Goal: Transaction & Acquisition: Purchase product/service

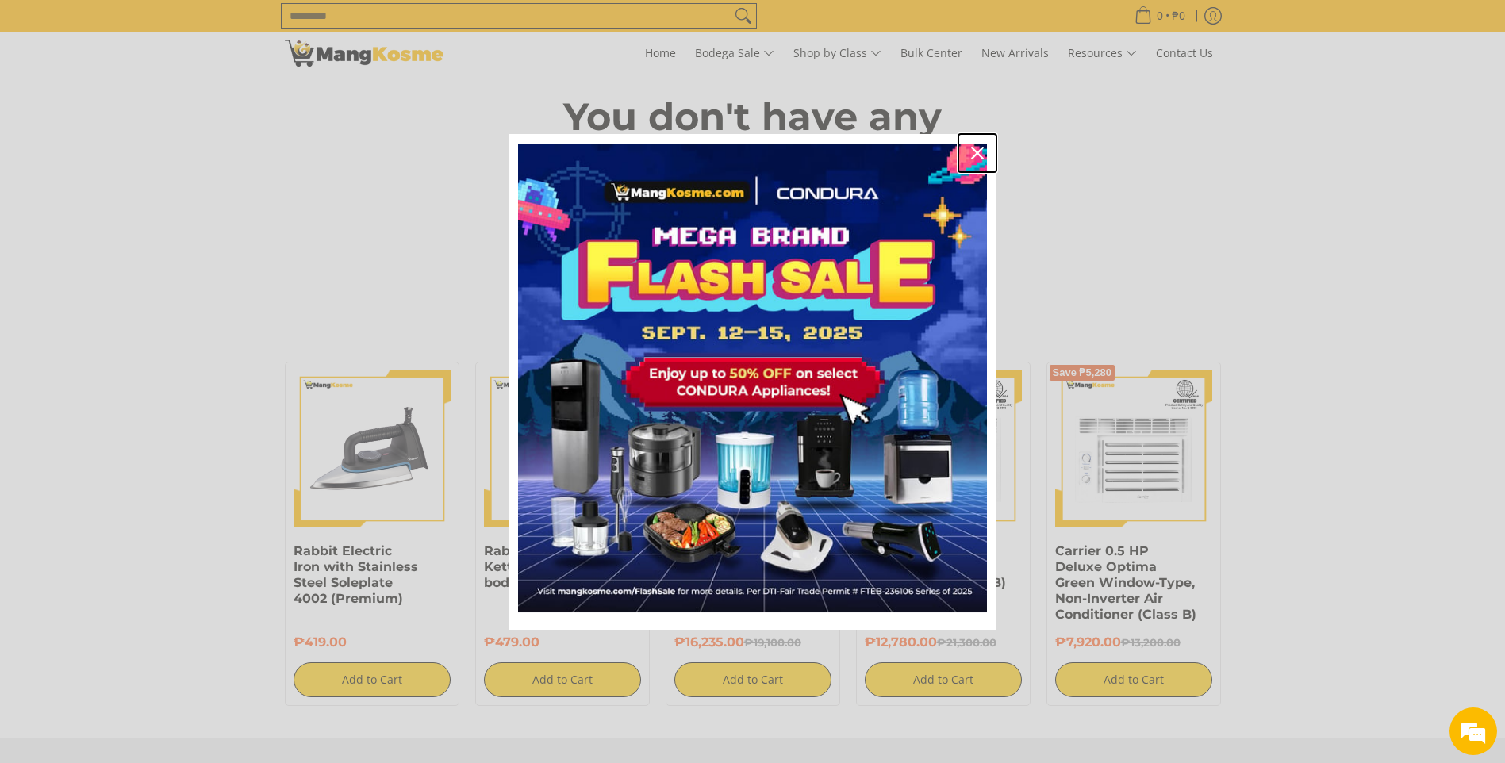
click at [981, 149] on icon "close icon" at bounding box center [977, 153] width 13 height 13
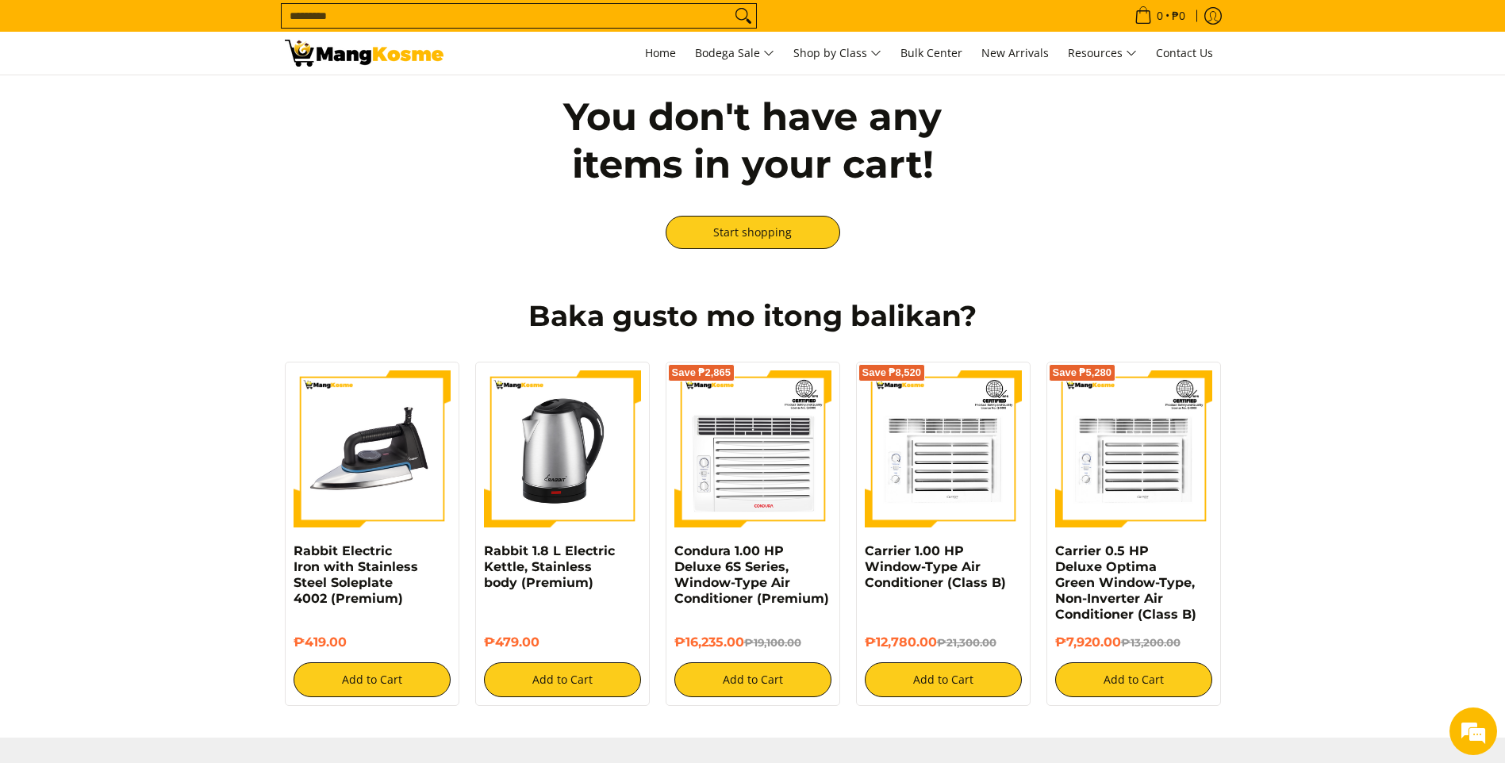
click at [534, 7] on input "Search..." at bounding box center [506, 16] width 449 height 24
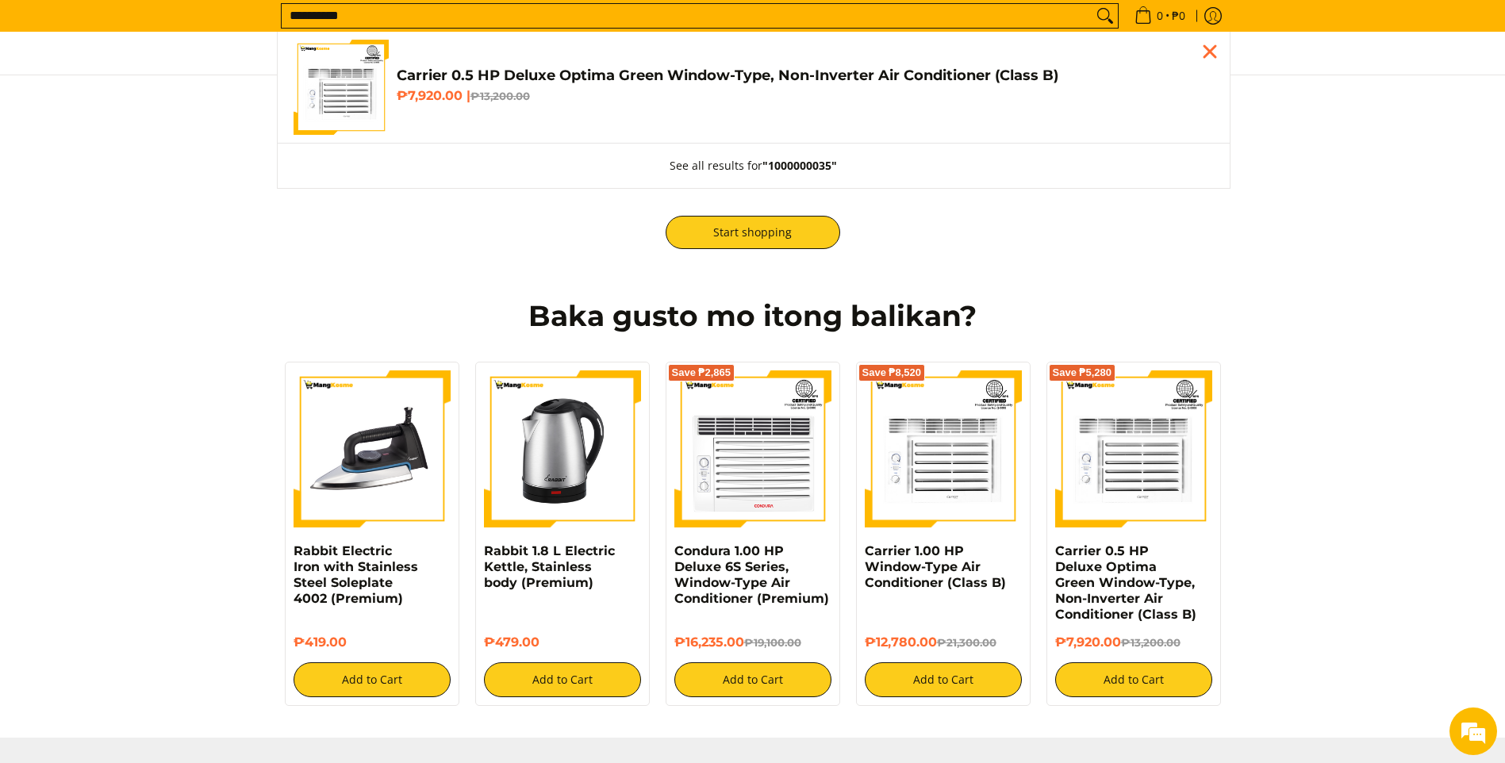
type input "**********"
click at [655, 105] on span "Carrier 0.5 HP Deluxe Optima Green Window-Type, Non-Inverter Air Conditioner (C…" at bounding box center [805, 88] width 817 height 42
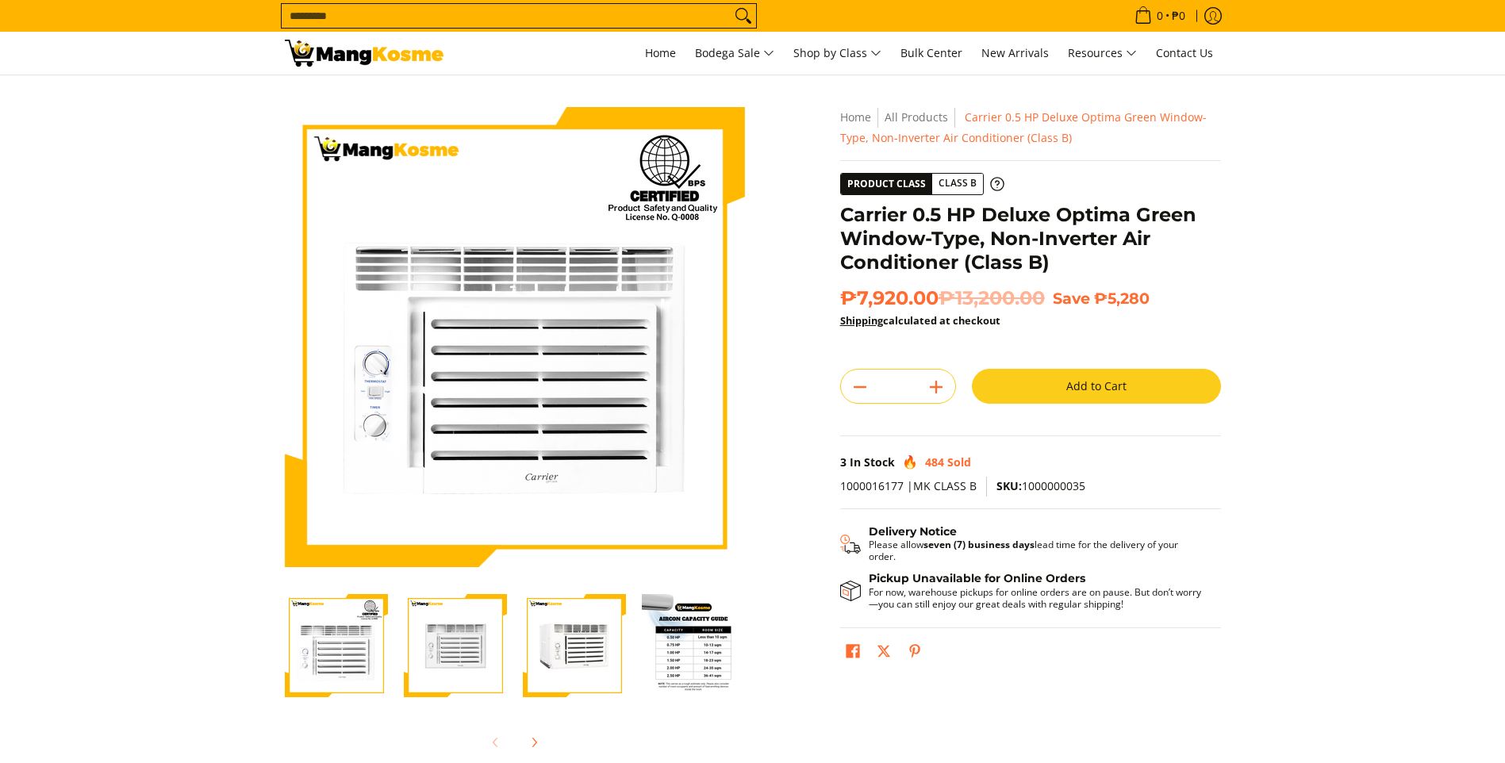
click at [1106, 397] on button "Add to Cart" at bounding box center [1096, 386] width 249 height 35
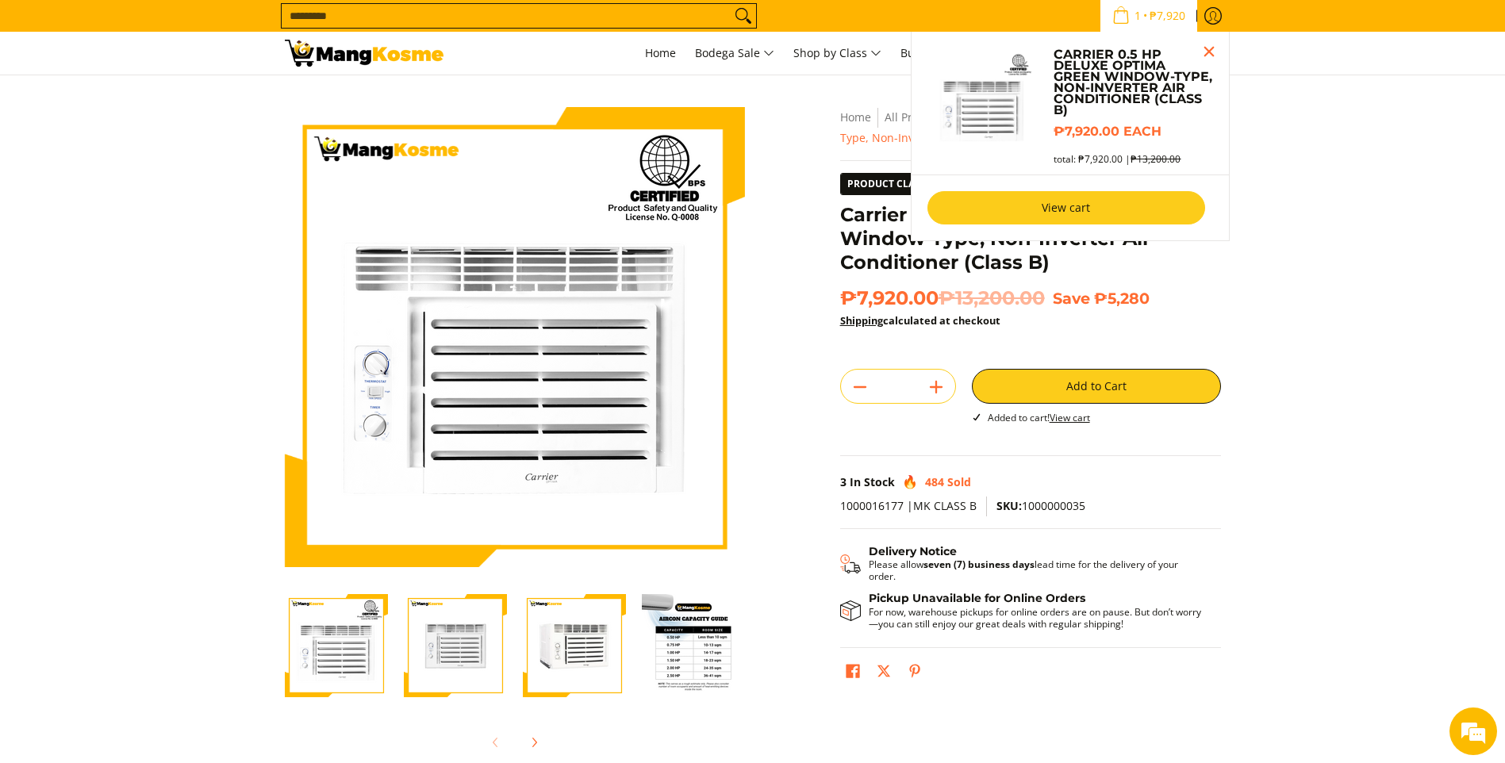
click at [1082, 210] on link "View cart" at bounding box center [1066, 207] width 278 height 33
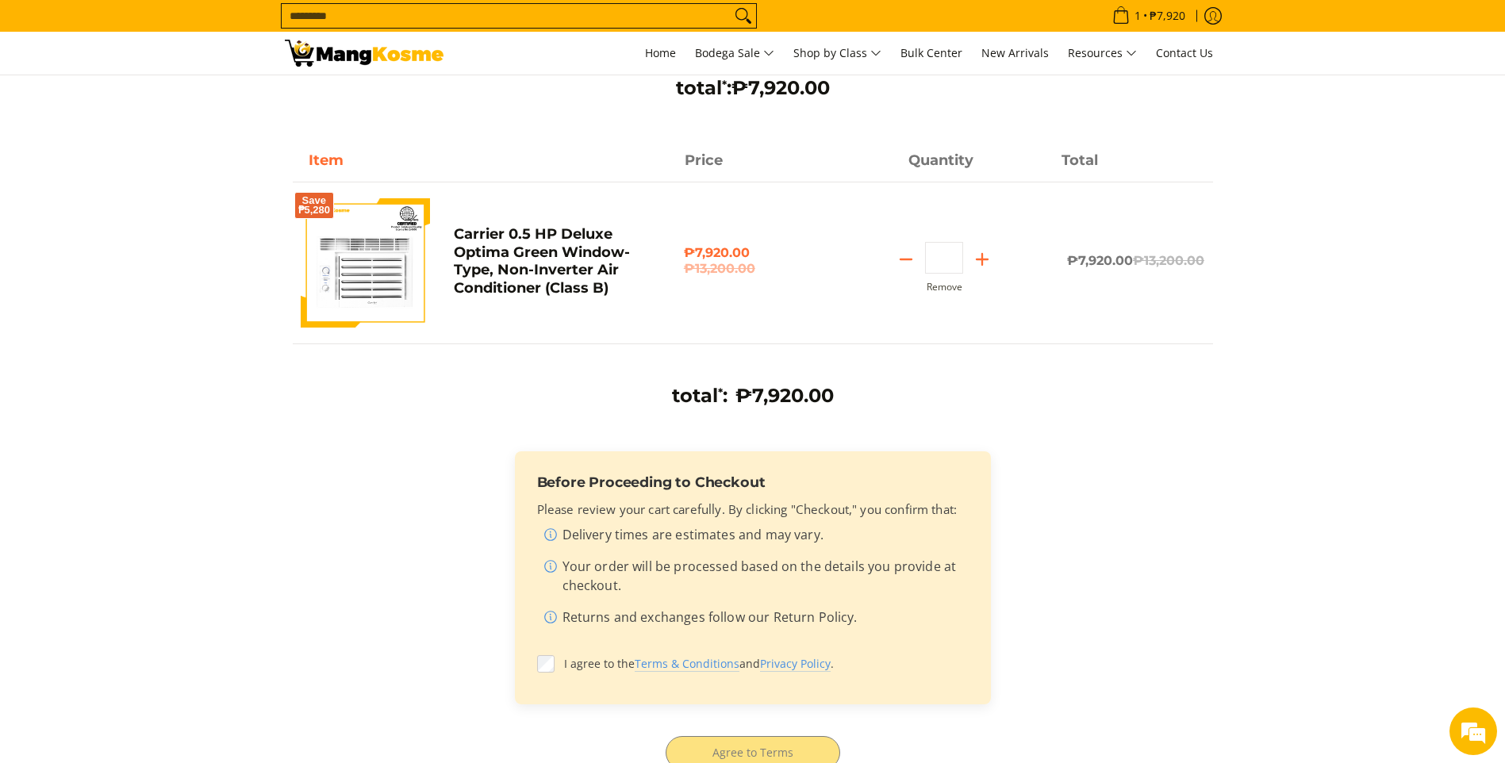
scroll to position [317, 0]
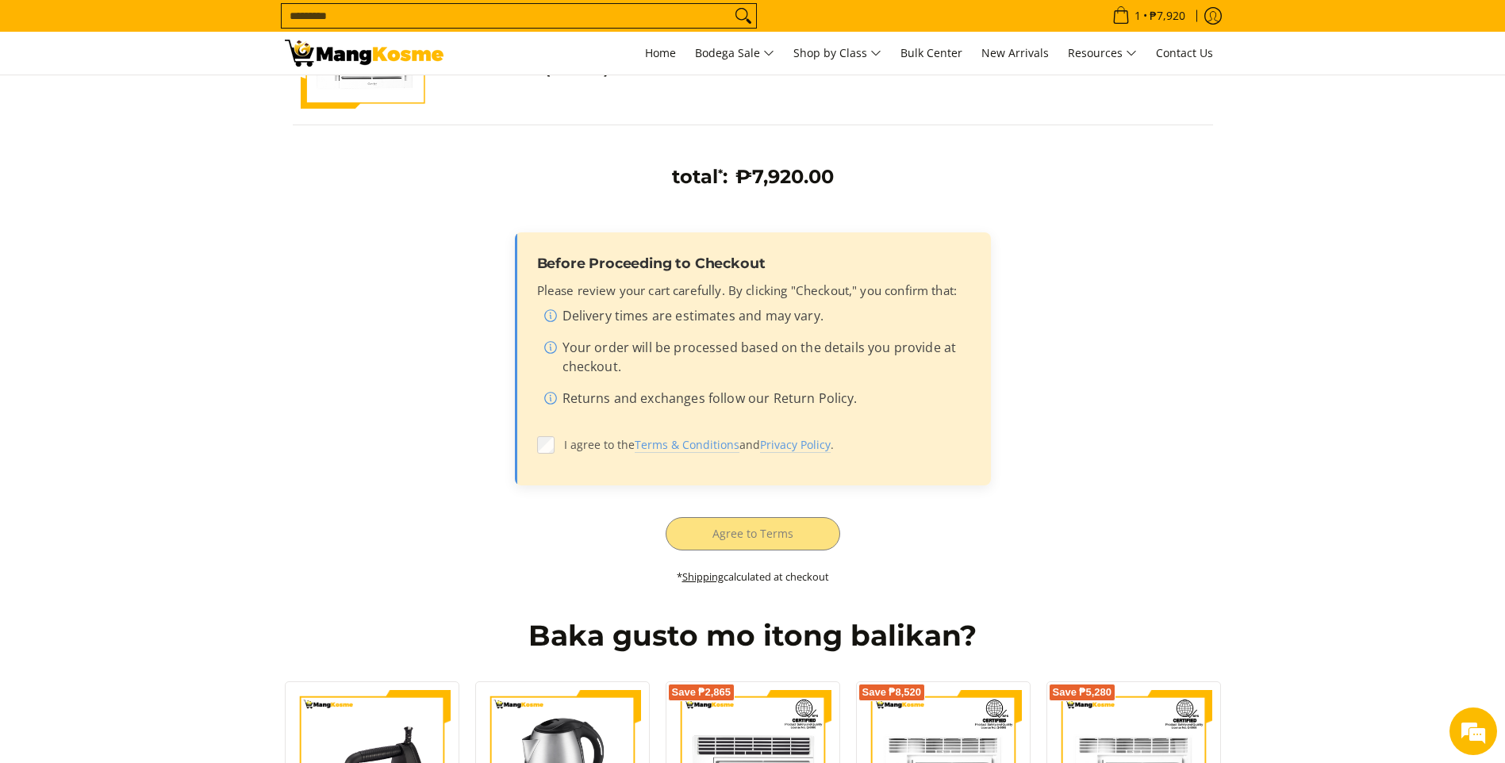
click at [538, 449] on body "Skip to Main Content Home Bodega Sale Shop by Class Bulk Center New Arrivals Re…" at bounding box center [752, 592] width 1505 height 1819
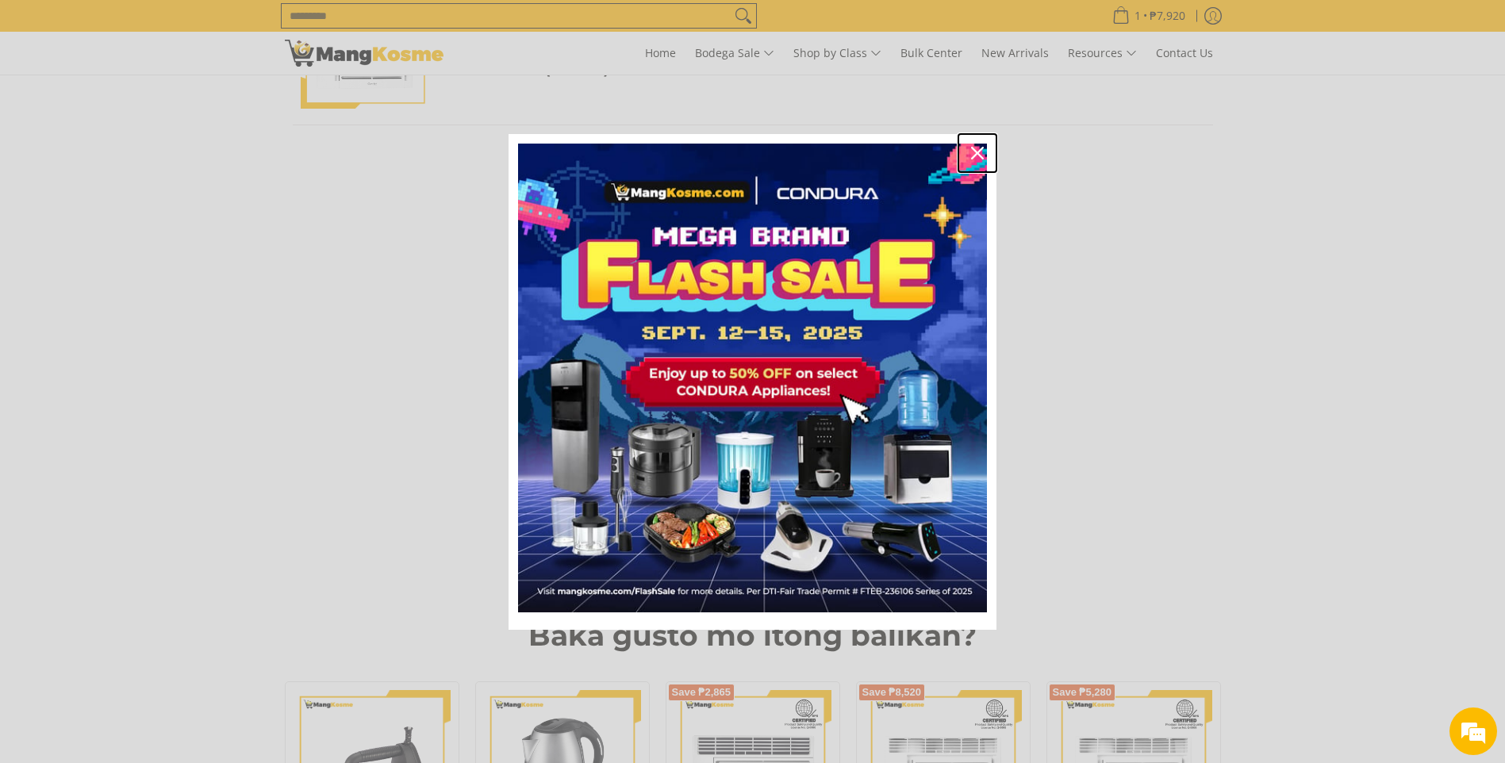
click at [974, 149] on icon "close icon" at bounding box center [977, 153] width 13 height 13
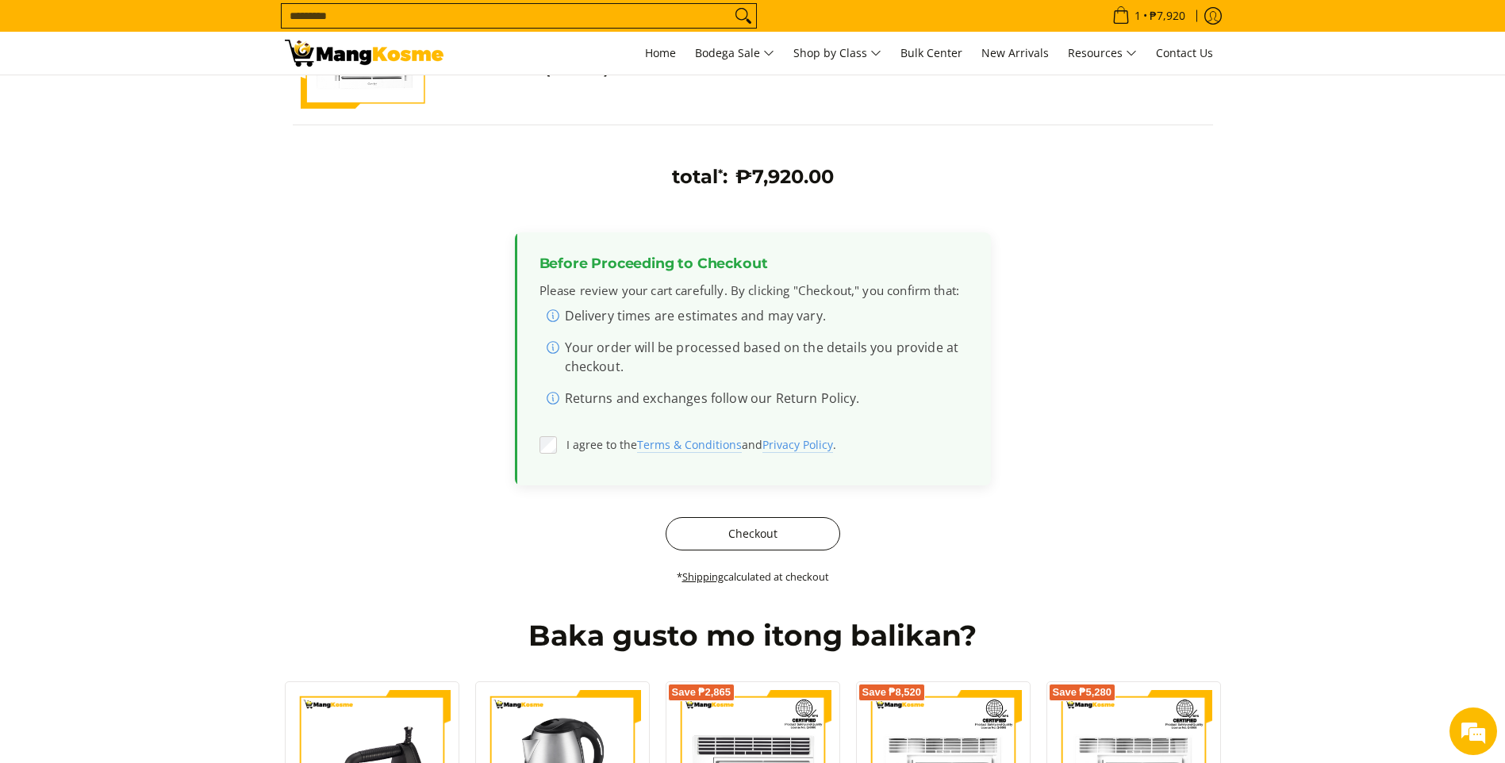
click at [691, 540] on button "Checkout" at bounding box center [752, 533] width 174 height 33
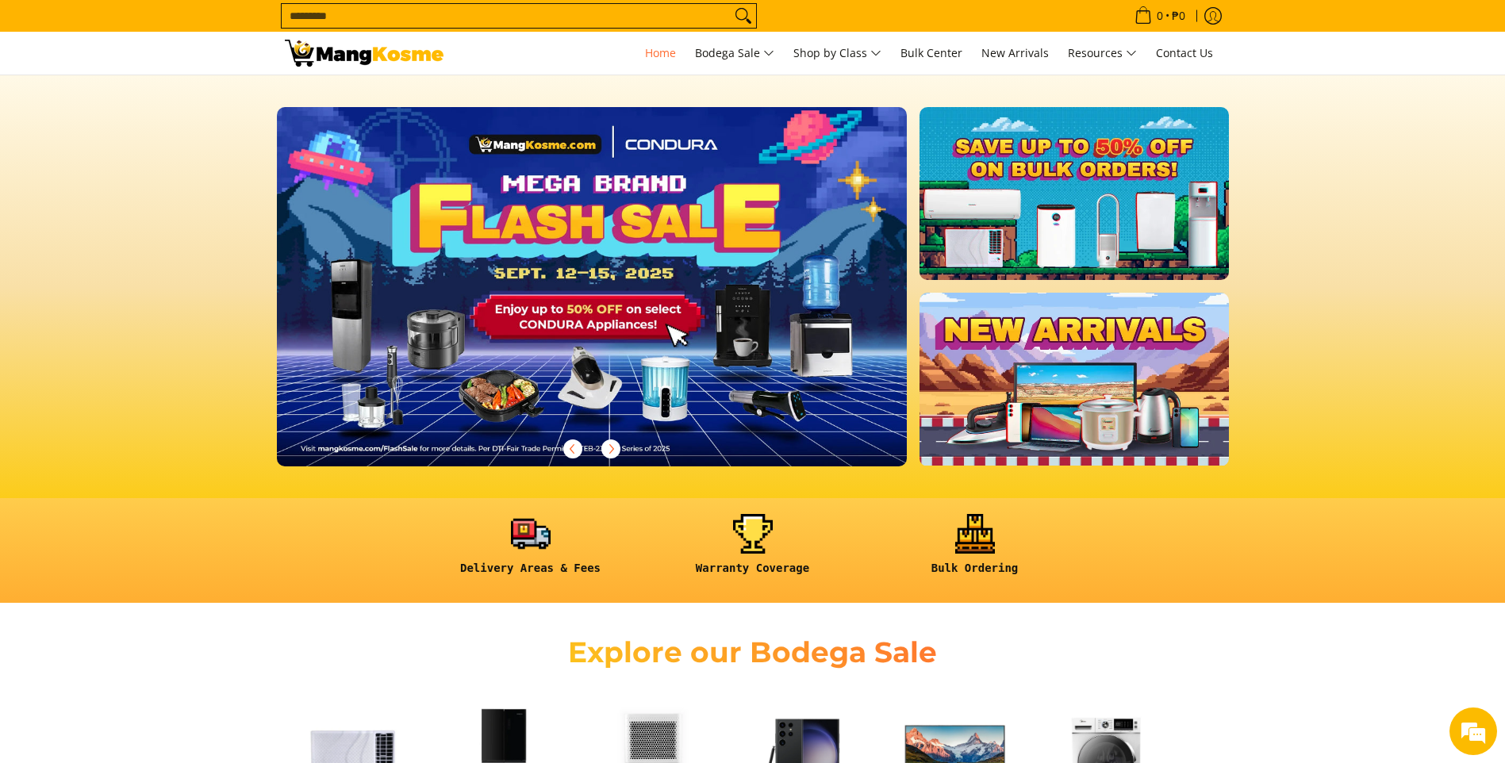
click at [392, 5] on input "Search..." at bounding box center [506, 16] width 449 height 24
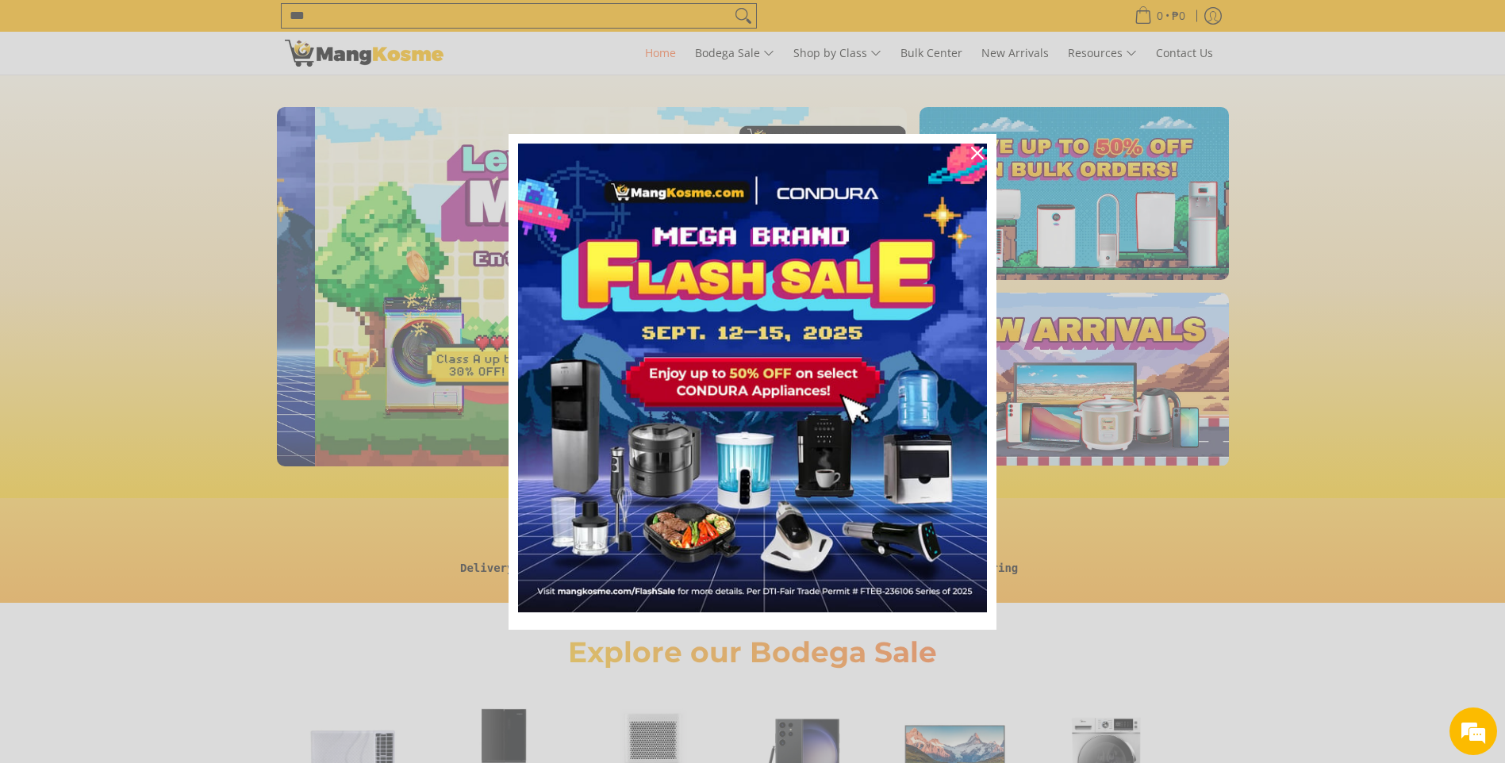
scroll to position [0, 631]
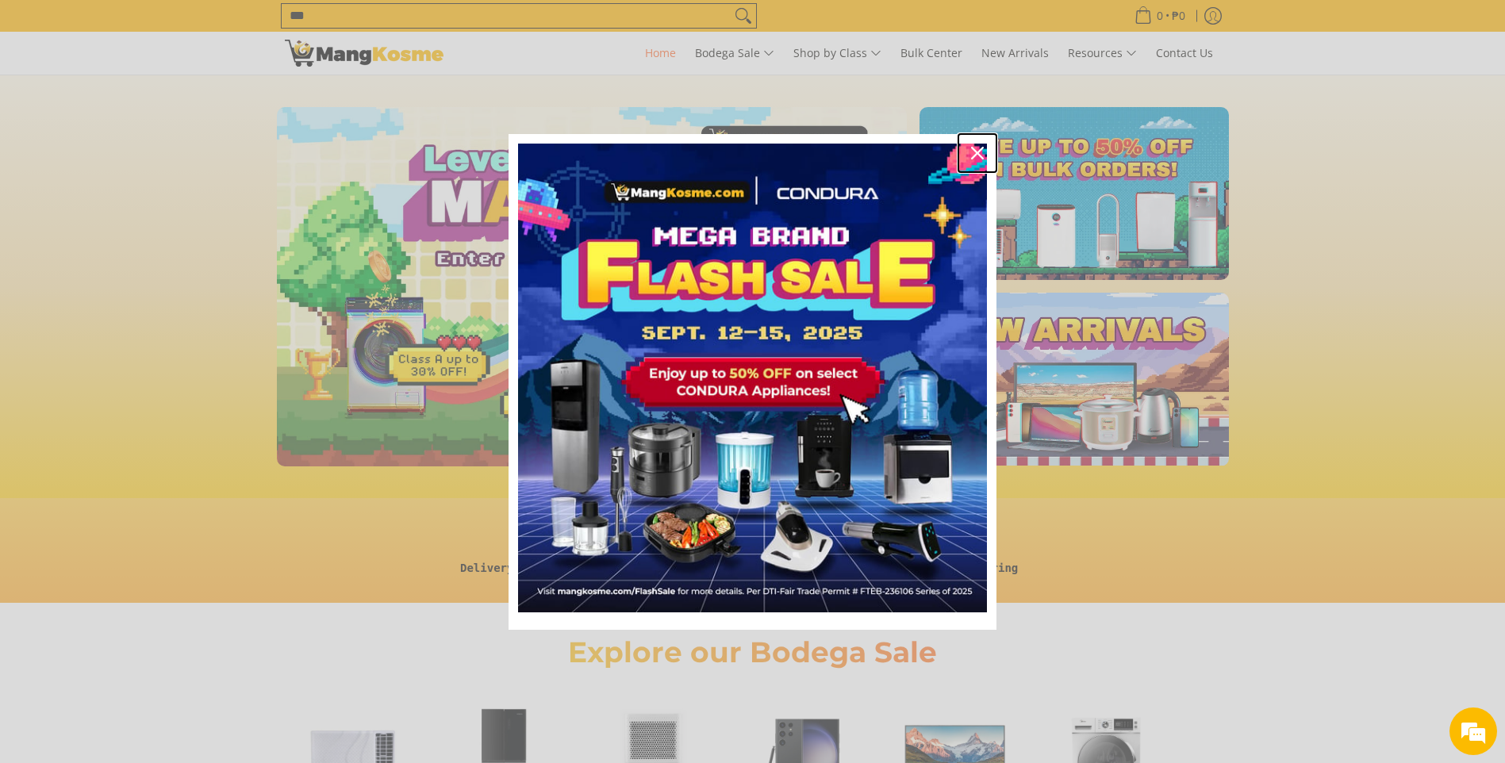
click at [970, 151] on div "Close" at bounding box center [976, 152] width 25 height 25
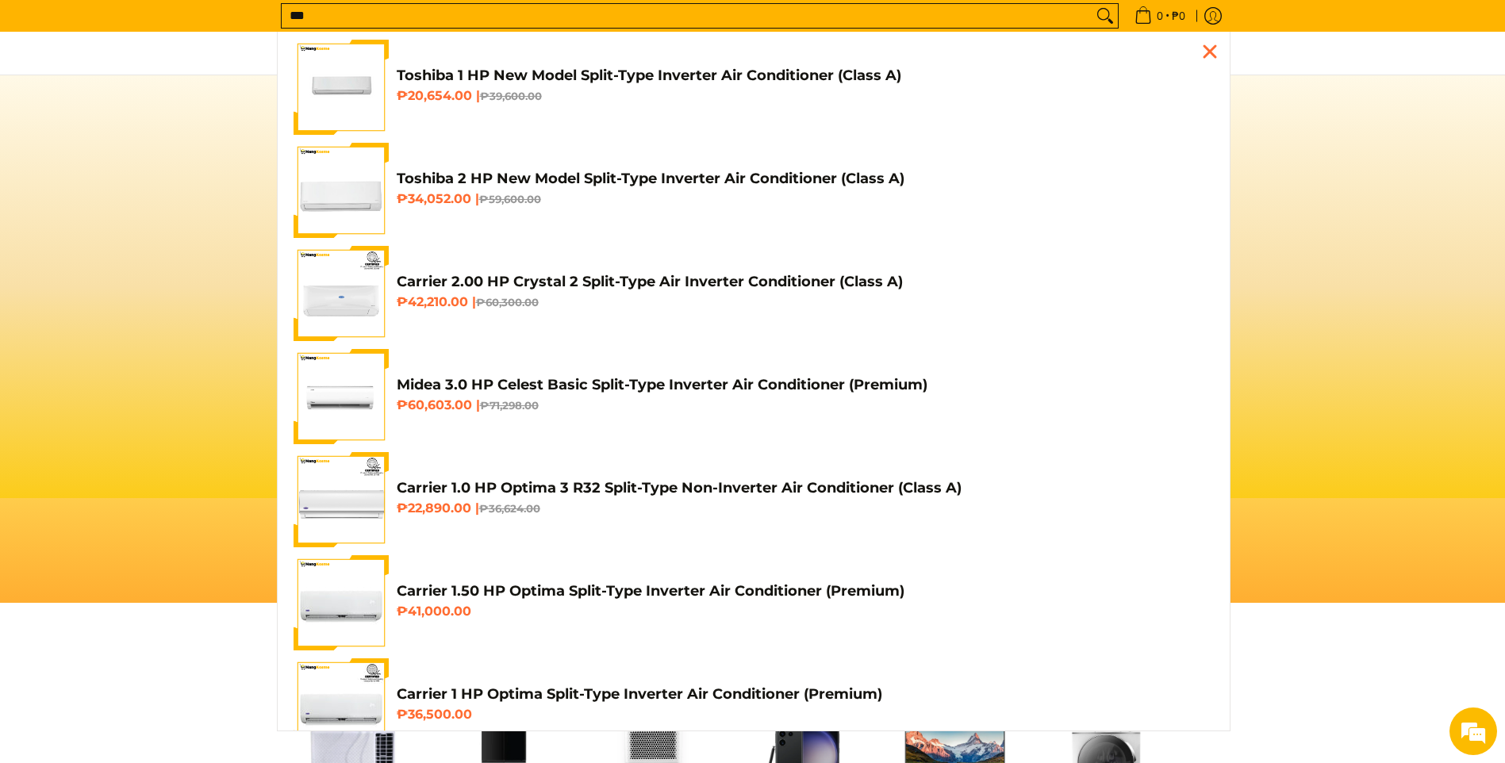
click at [539, 25] on input "***" at bounding box center [687, 16] width 811 height 24
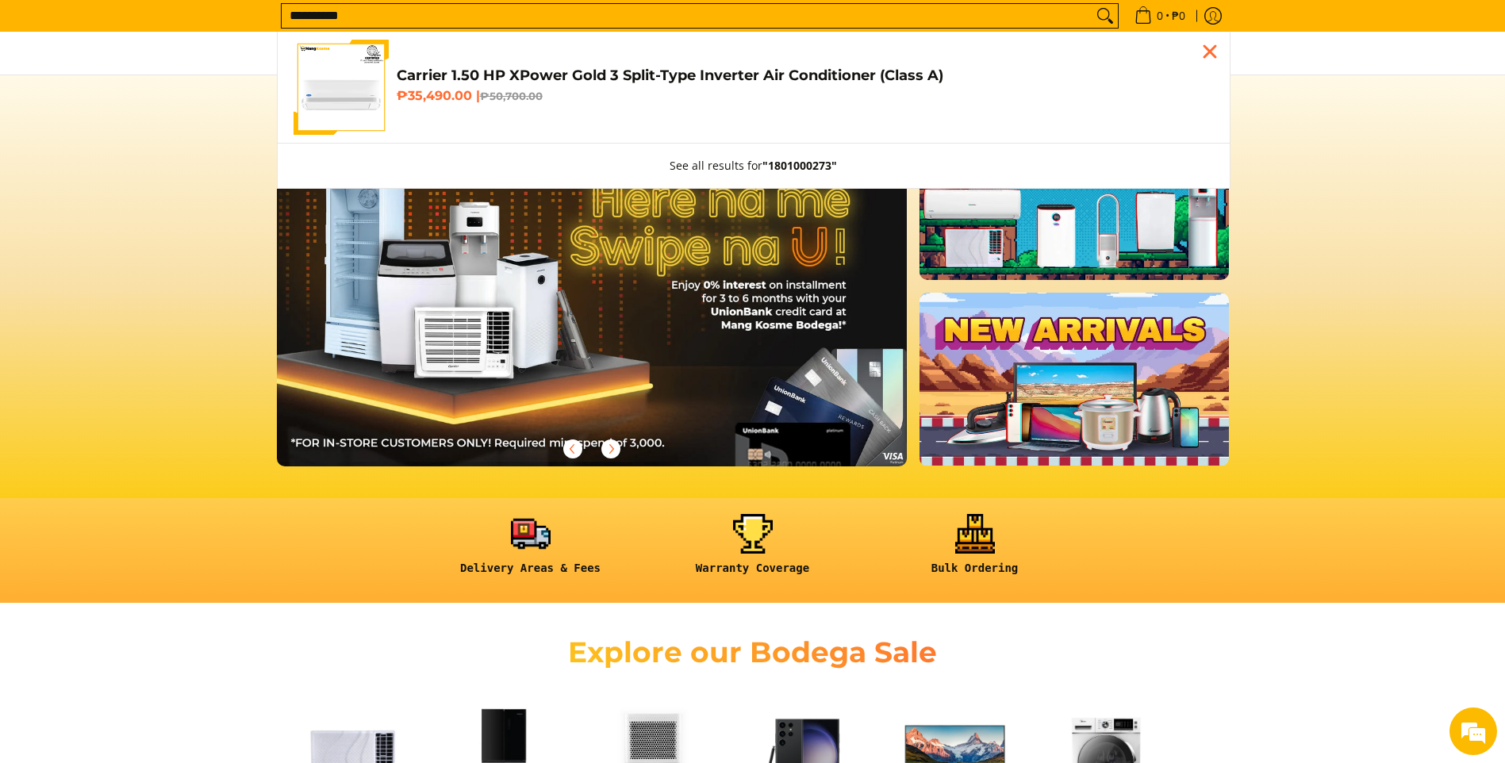
type input "**********"
click at [548, 36] on ul "Carrier 1.50 HP XPower Gold 3 Split-Type Inverter Air Conditioner (Class A) ₱35…" at bounding box center [754, 110] width 952 height 156
click at [566, 105] on span "Carrier 1.50 HP XPower Gold 3 Split-Type Inverter Air Conditioner (Class A) ₱35…" at bounding box center [805, 88] width 817 height 42
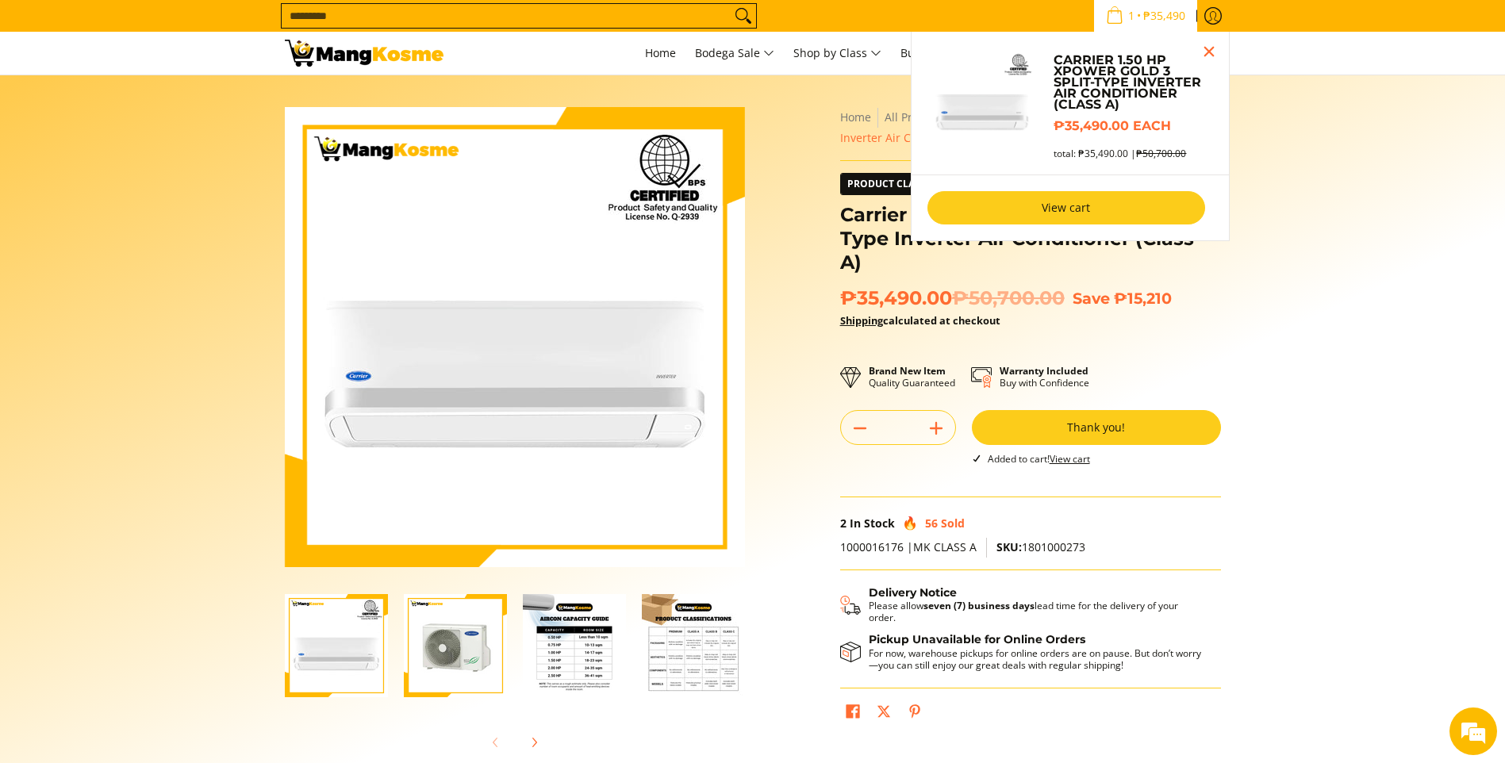
click at [1061, 209] on link "View cart" at bounding box center [1066, 207] width 278 height 33
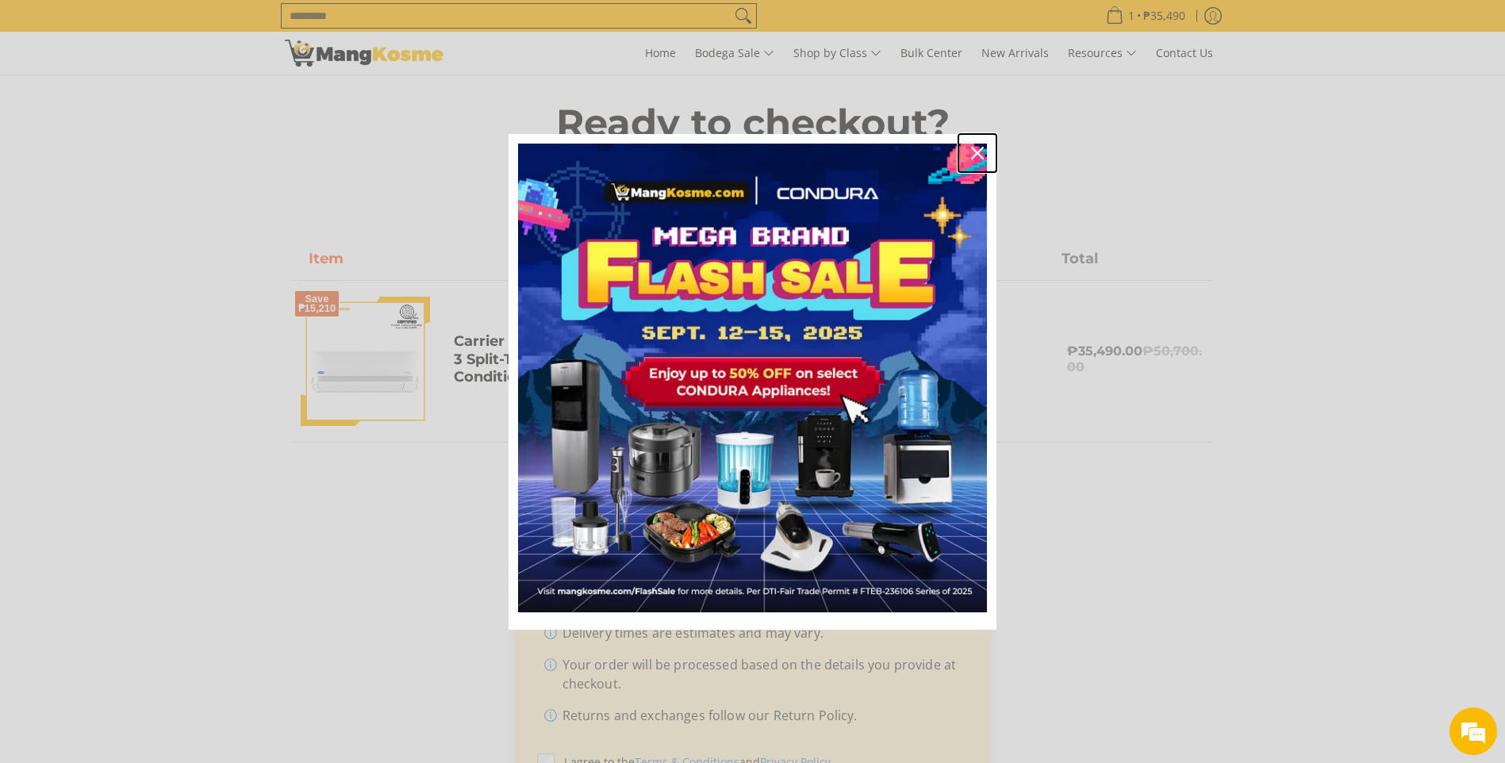
click at [975, 148] on icon "close icon" at bounding box center [977, 153] width 13 height 13
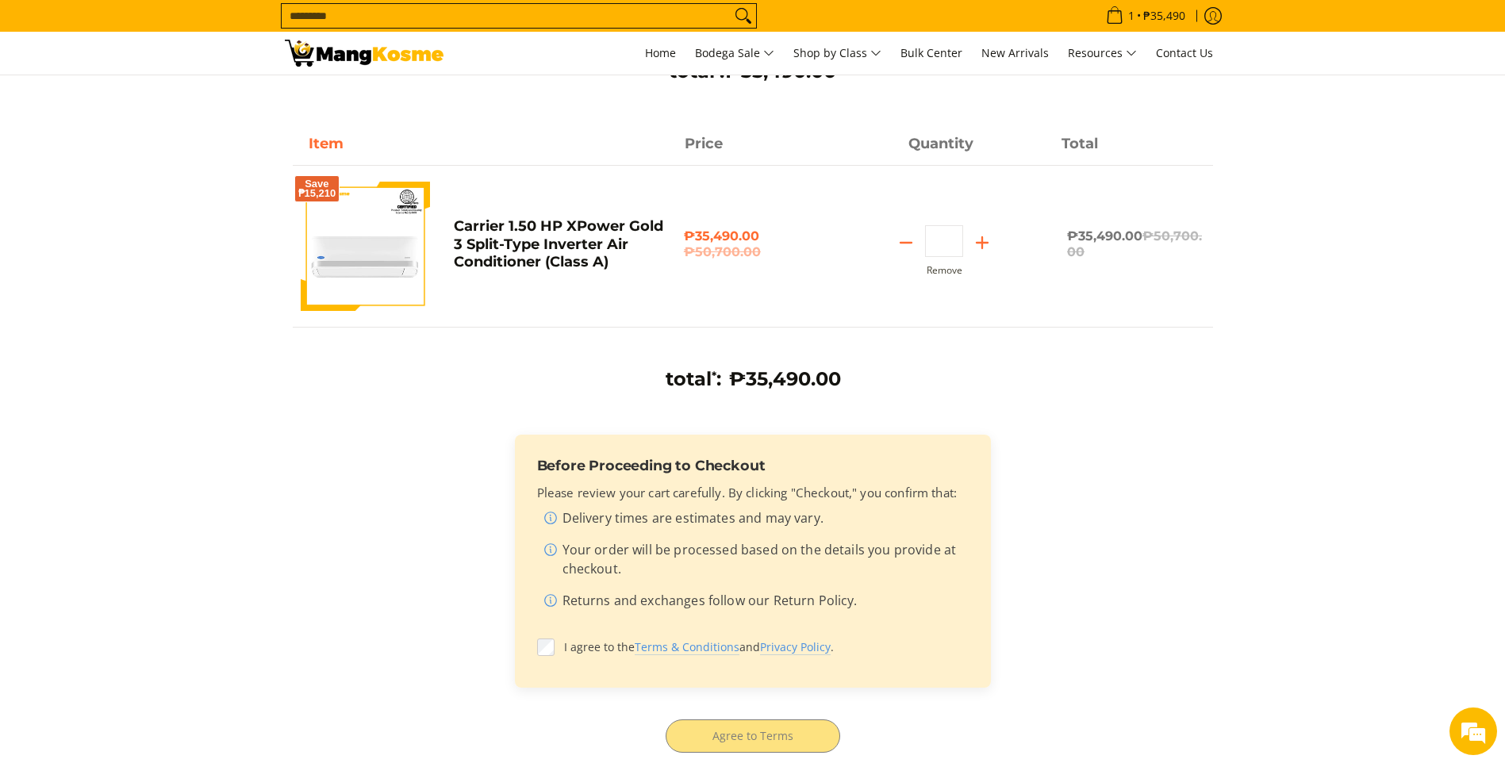
scroll to position [476, 0]
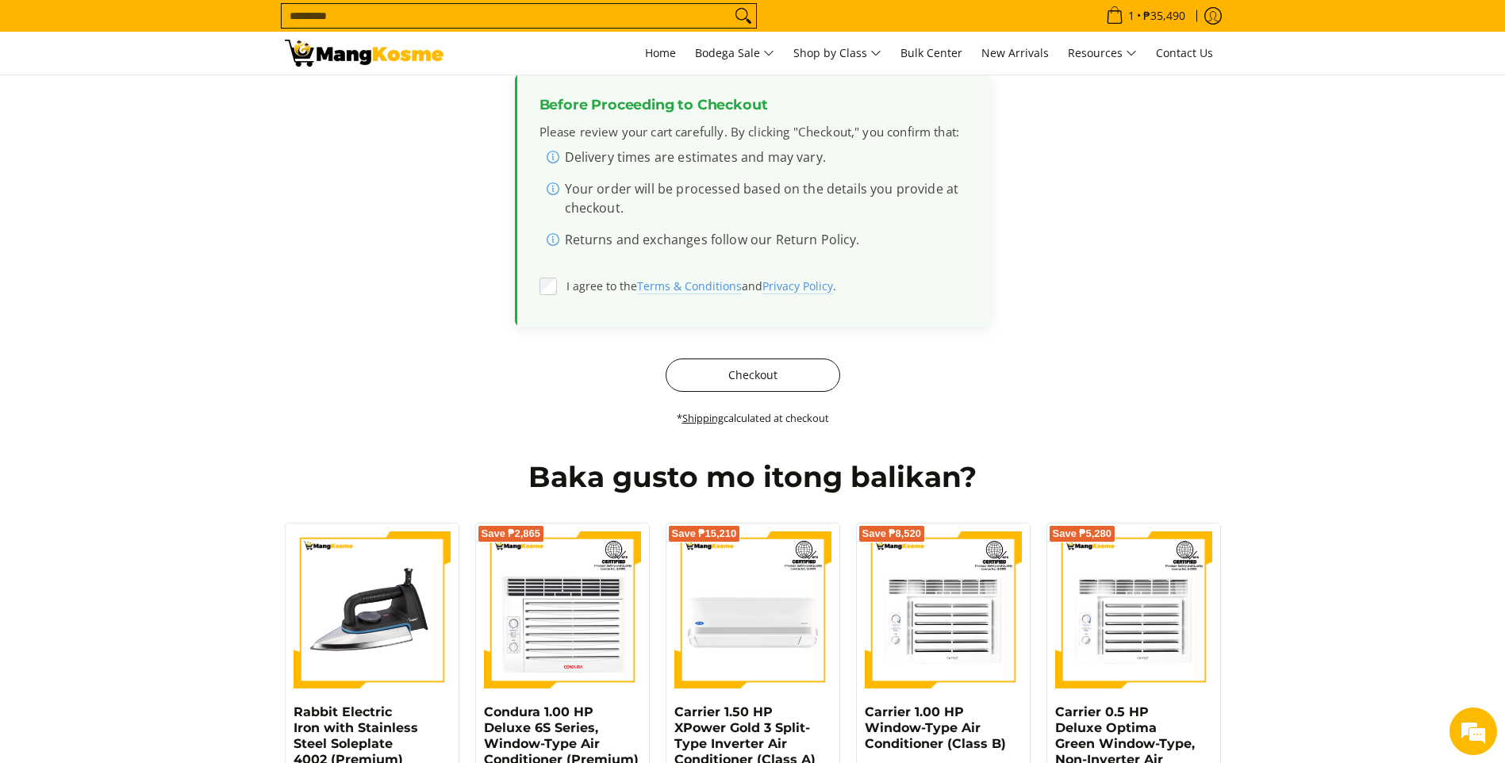
click at [715, 374] on button "Checkout" at bounding box center [752, 374] width 174 height 33
